Goal: Task Accomplishment & Management: Manage account settings

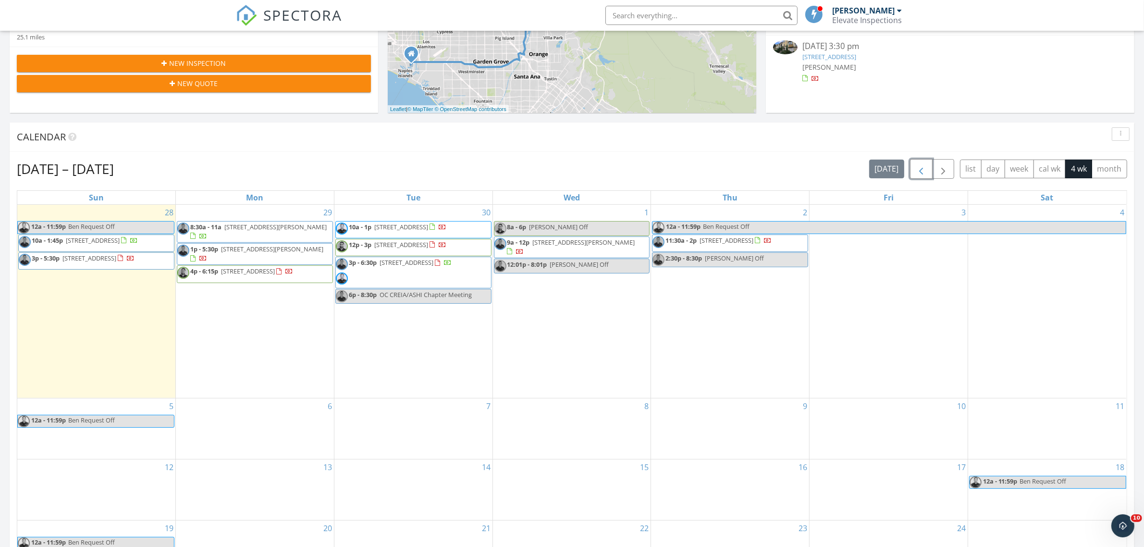
click at [915, 171] on span "button" at bounding box center [921, 169] width 12 height 12
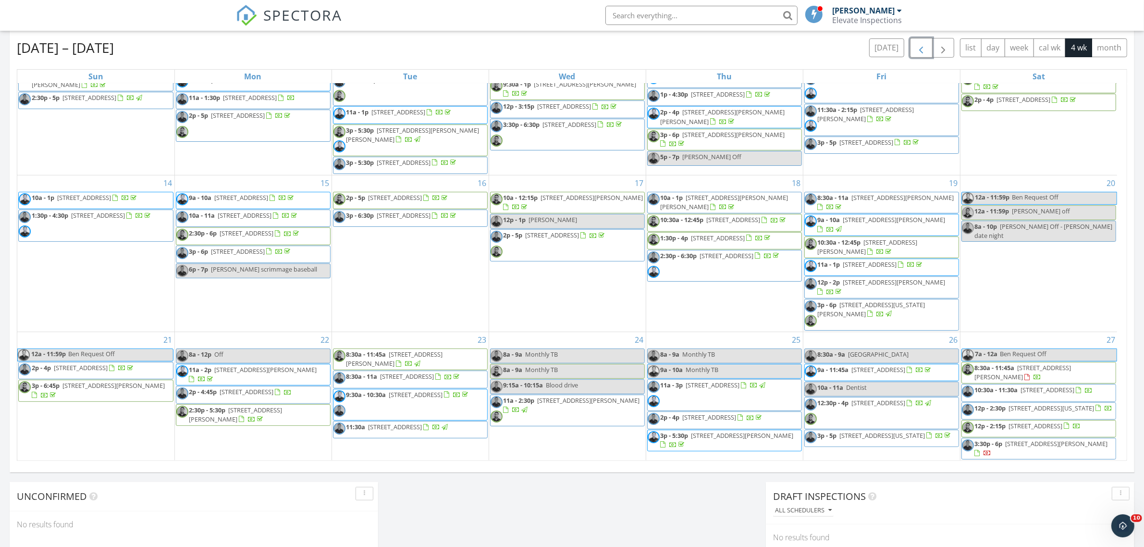
scroll to position [541, 0]
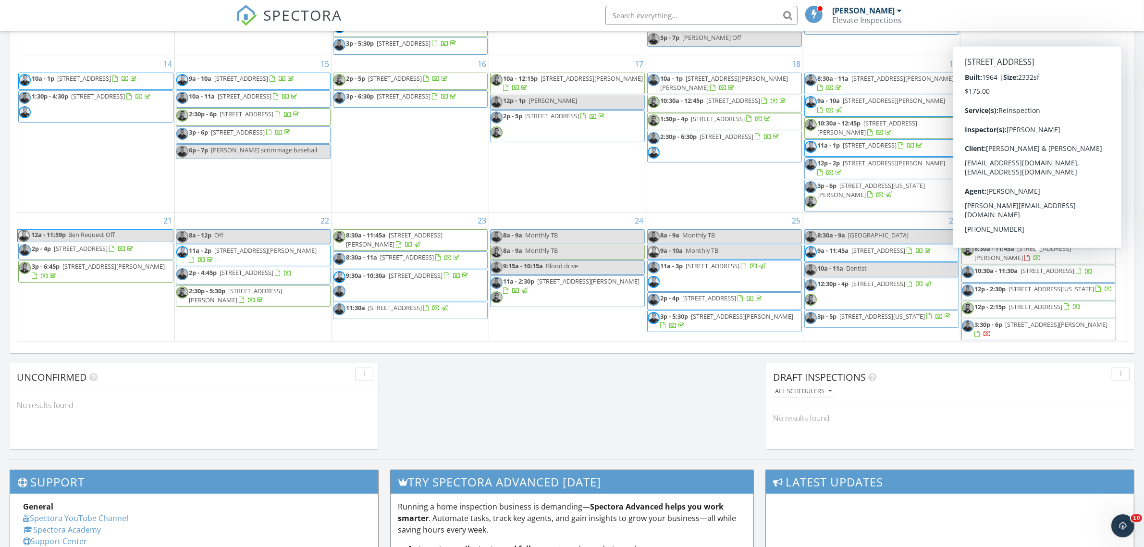
click at [1022, 266] on span "23914 Walnut St, Torrance 90501" at bounding box center [1048, 270] width 54 height 9
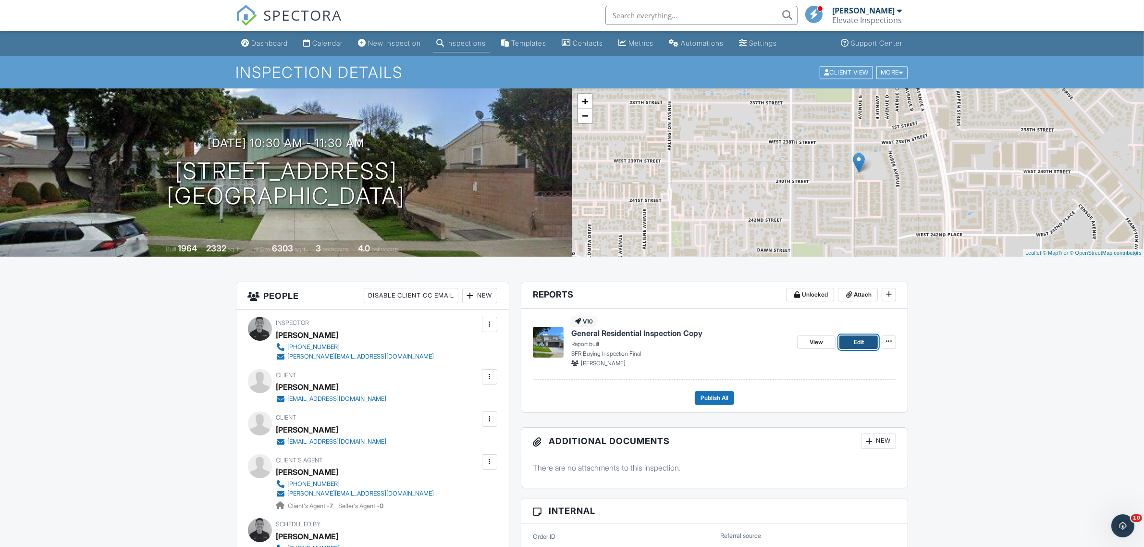
click at [848, 340] on link "Edit" at bounding box center [858, 341] width 38 height 13
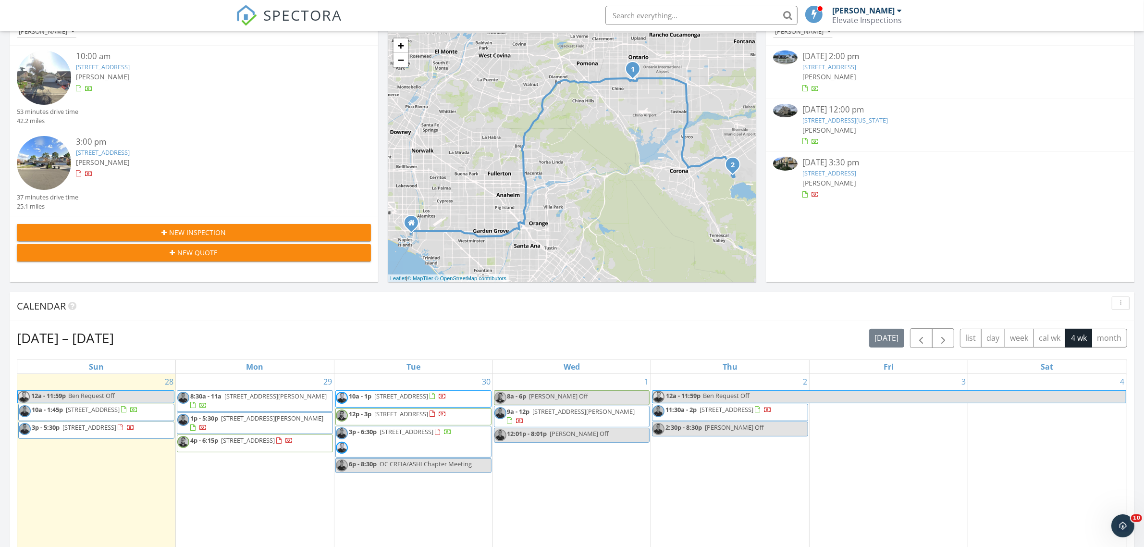
scroll to position [300, 0]
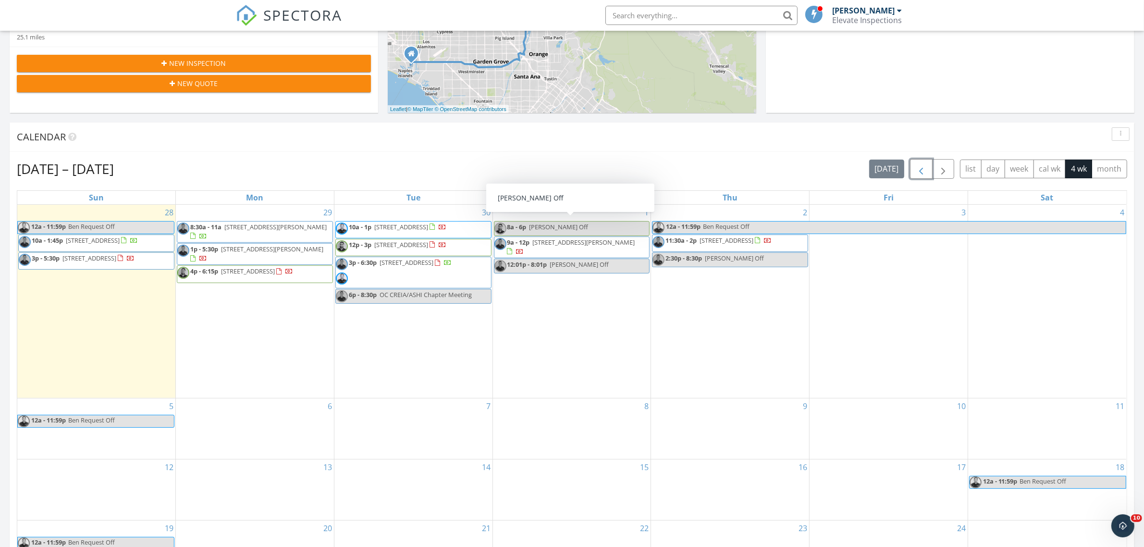
click at [925, 176] on button "button" at bounding box center [921, 169] width 23 height 20
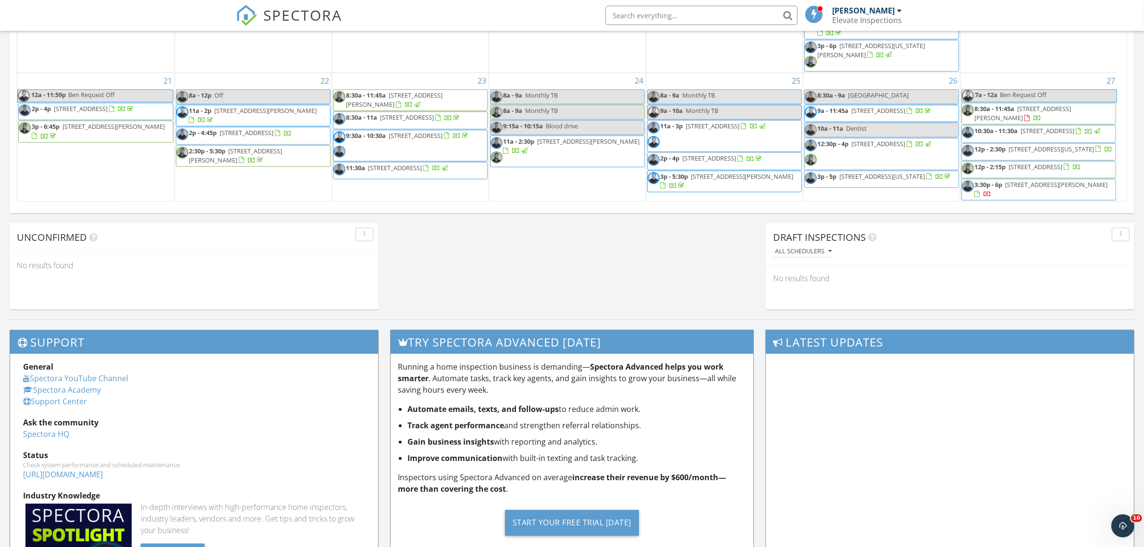
scroll to position [565, 0]
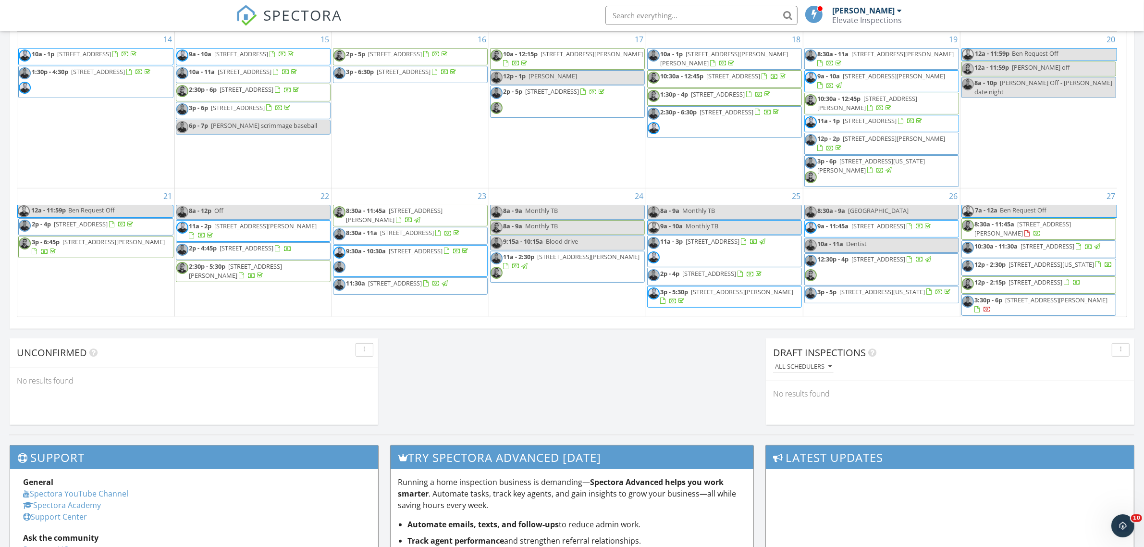
click at [1039, 301] on span "818 Santa Fe Ave F, San Gabriel 91776" at bounding box center [1057, 300] width 102 height 9
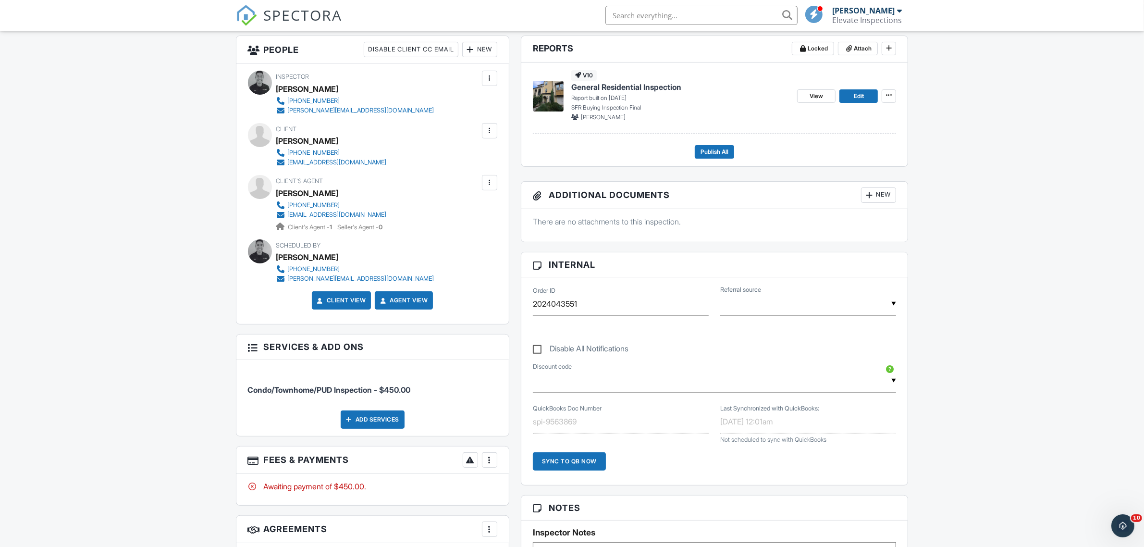
scroll to position [240, 0]
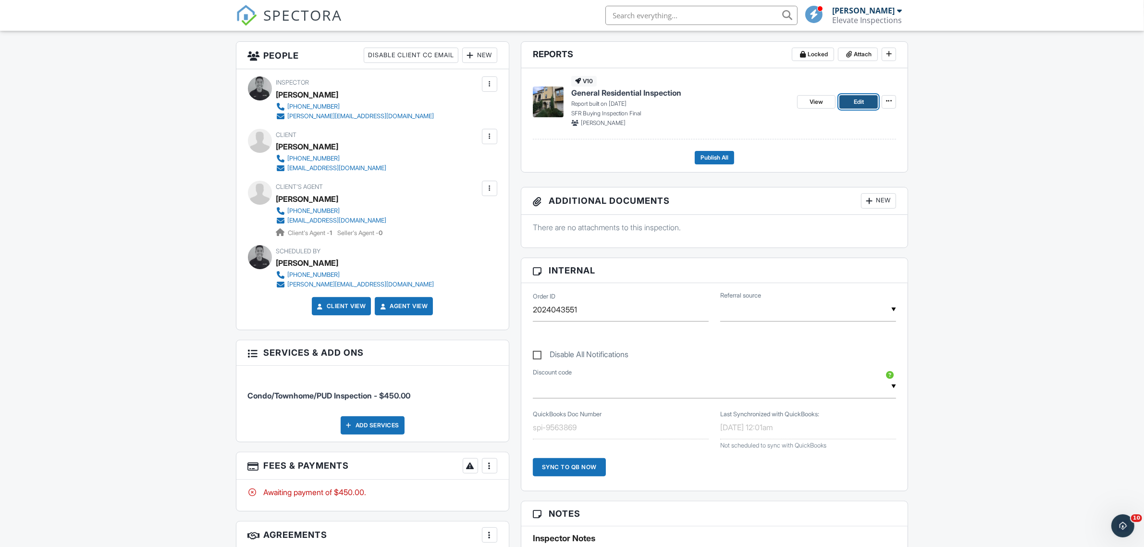
click at [854, 95] on link "Edit" at bounding box center [858, 101] width 38 height 13
